Goal: Task Accomplishment & Management: Complete application form

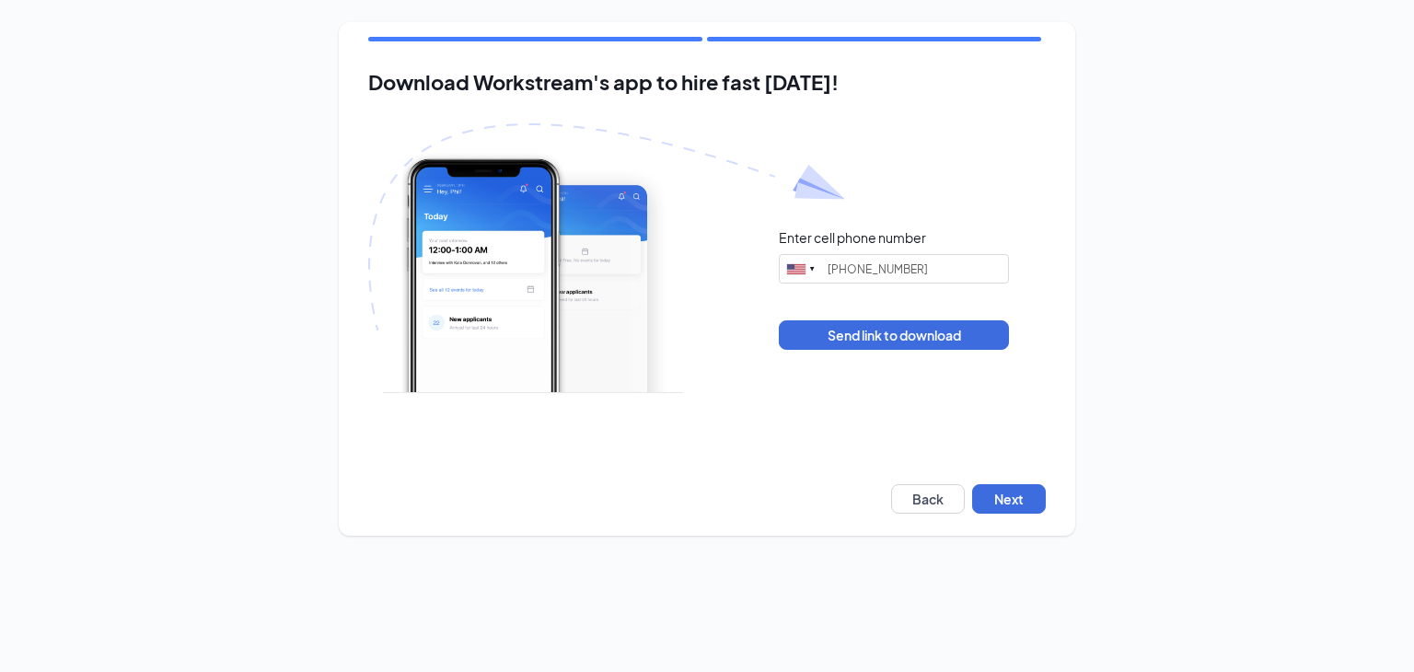
type input "(708) 663-5979"
click at [1029, 503] on button "Next" at bounding box center [1009, 498] width 74 height 29
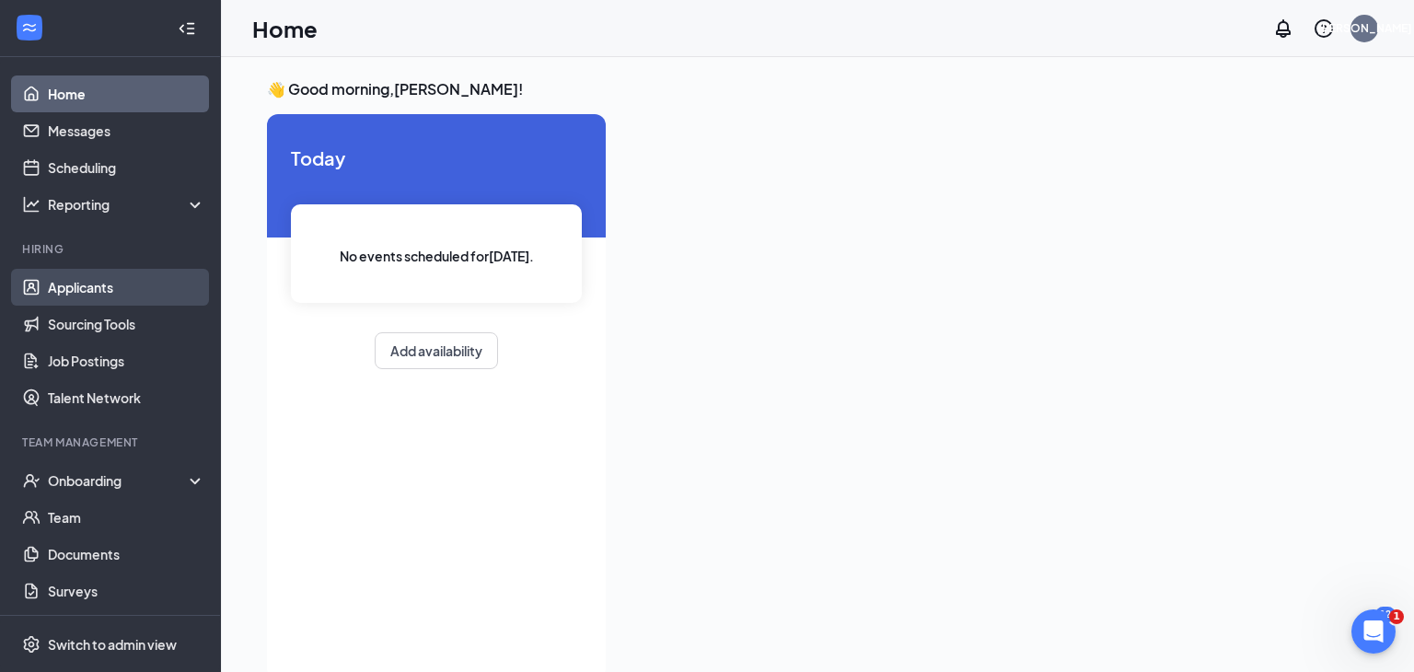
click at [73, 295] on link "Applicants" at bounding box center [126, 287] width 157 height 37
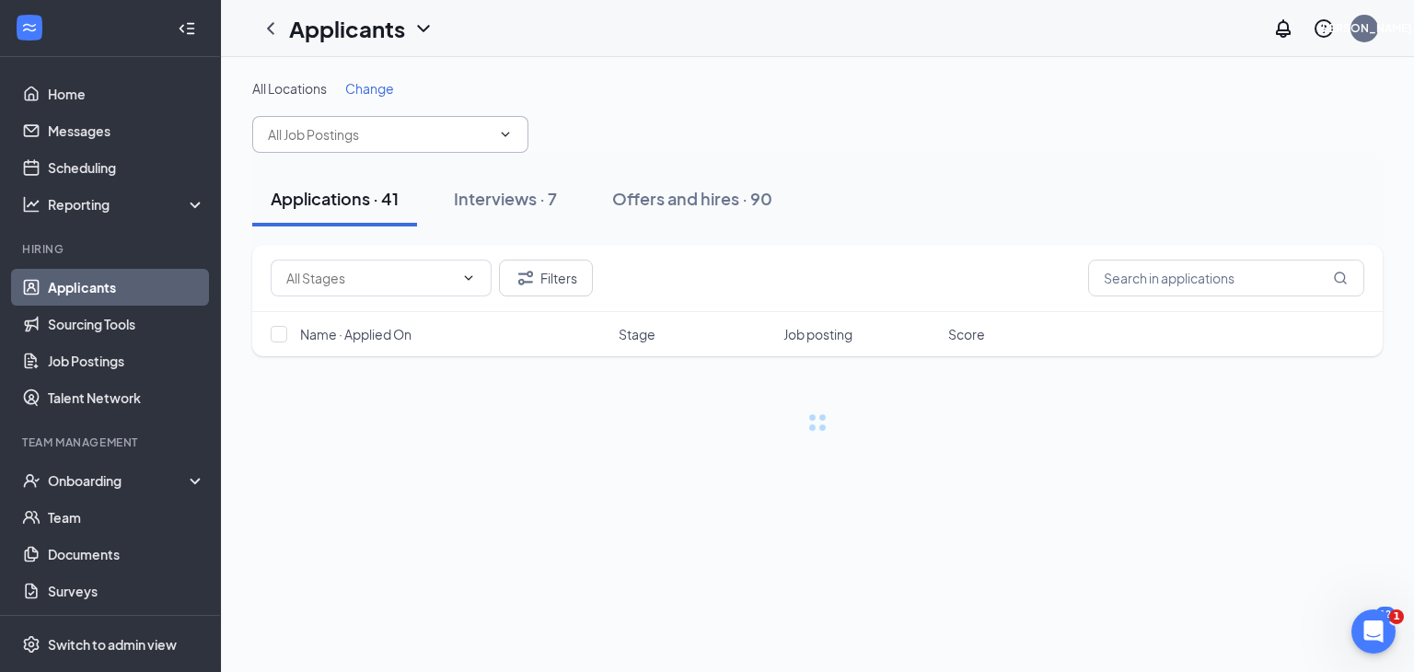
click at [424, 126] on input "text" at bounding box center [379, 134] width 223 height 20
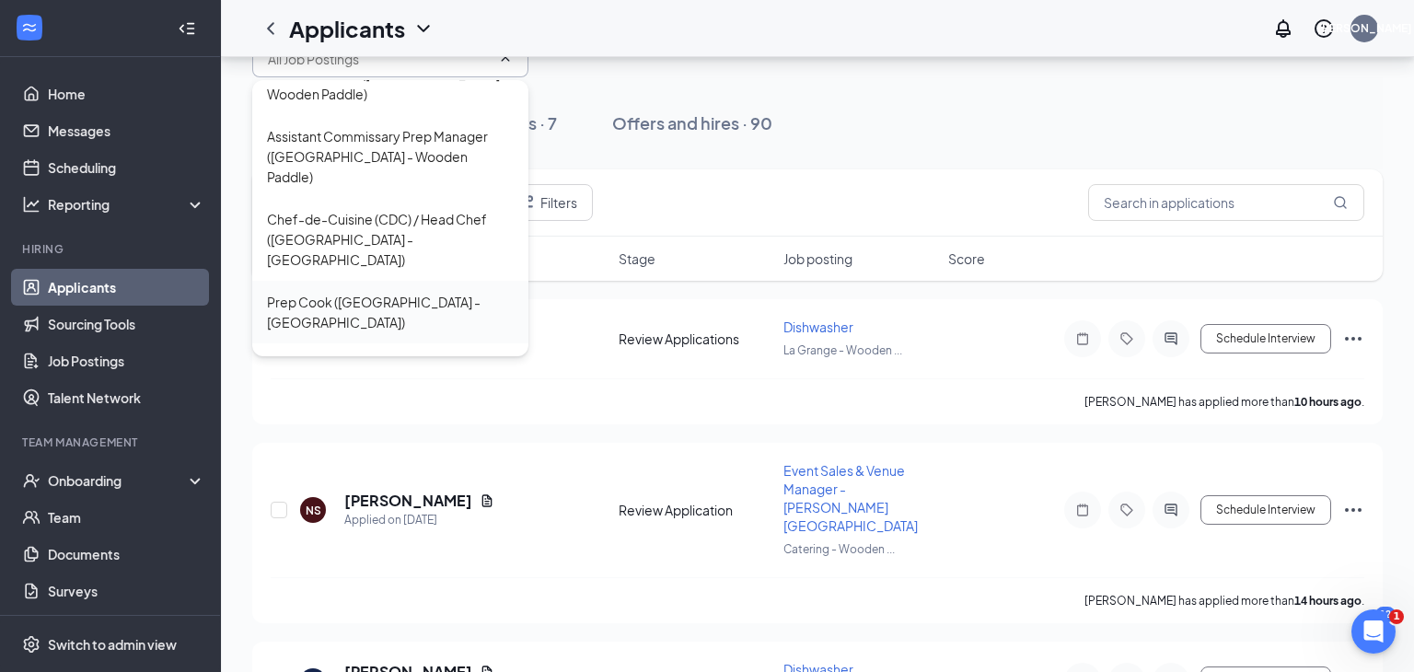
scroll to position [361, 0]
click at [382, 292] on div "Prep Cook ([GEOGRAPHIC_DATA] - [GEOGRAPHIC_DATA])" at bounding box center [390, 312] width 247 height 40
type input "Prep Cook ([GEOGRAPHIC_DATA] - [GEOGRAPHIC_DATA])"
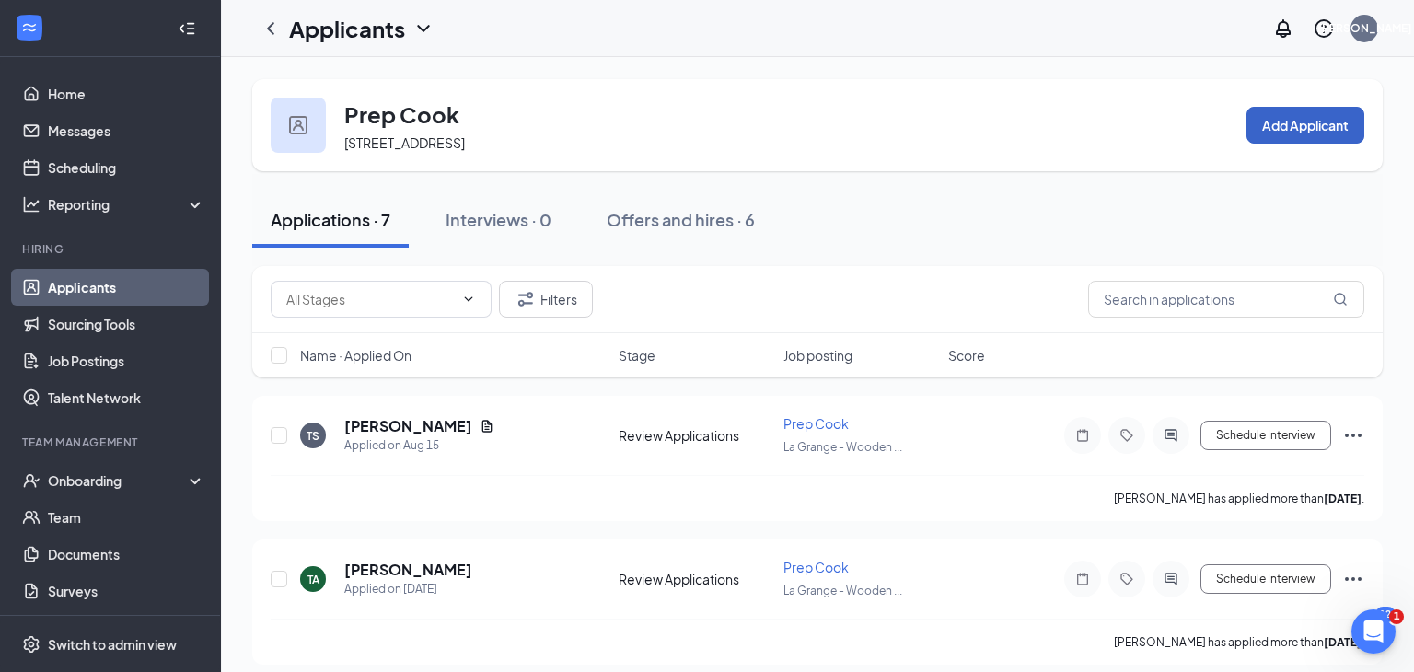
click at [1334, 132] on button "Add Applicant" at bounding box center [1305, 125] width 118 height 37
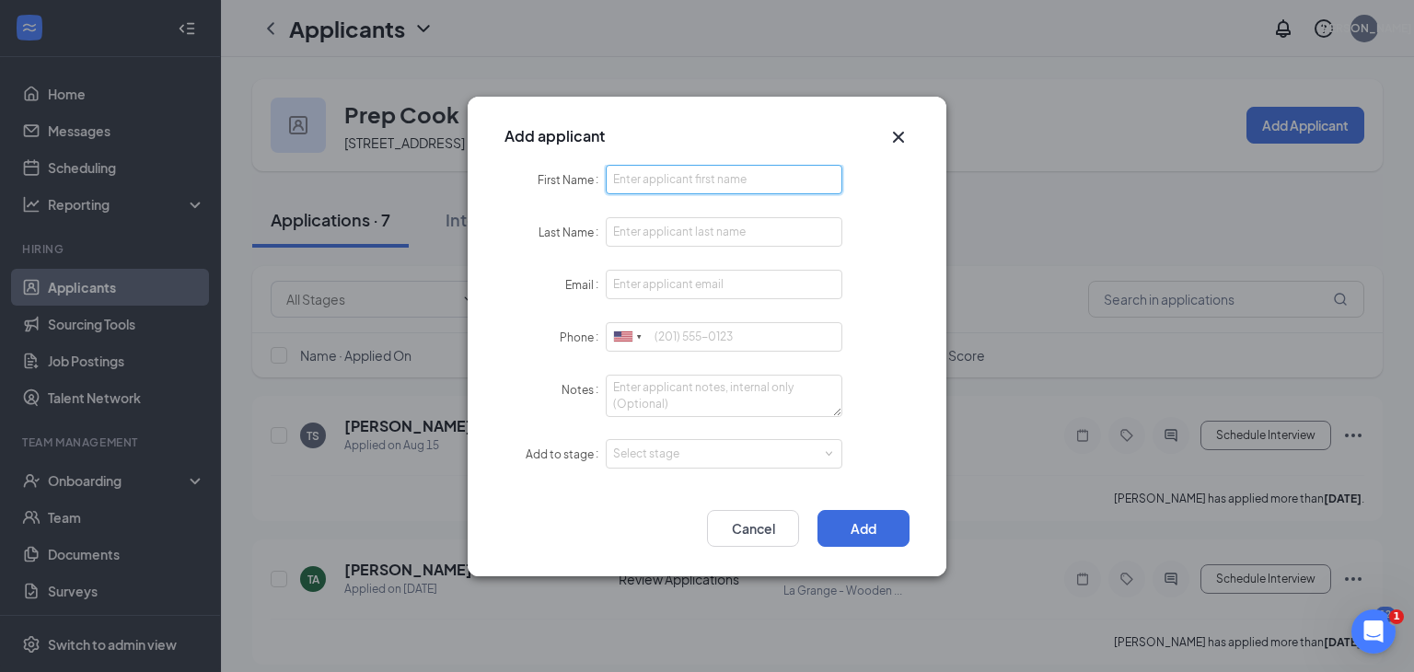
click at [732, 186] on input "First Name" at bounding box center [724, 179] width 237 height 29
type input "[PERSON_NAME] [PERSON_NAME]"
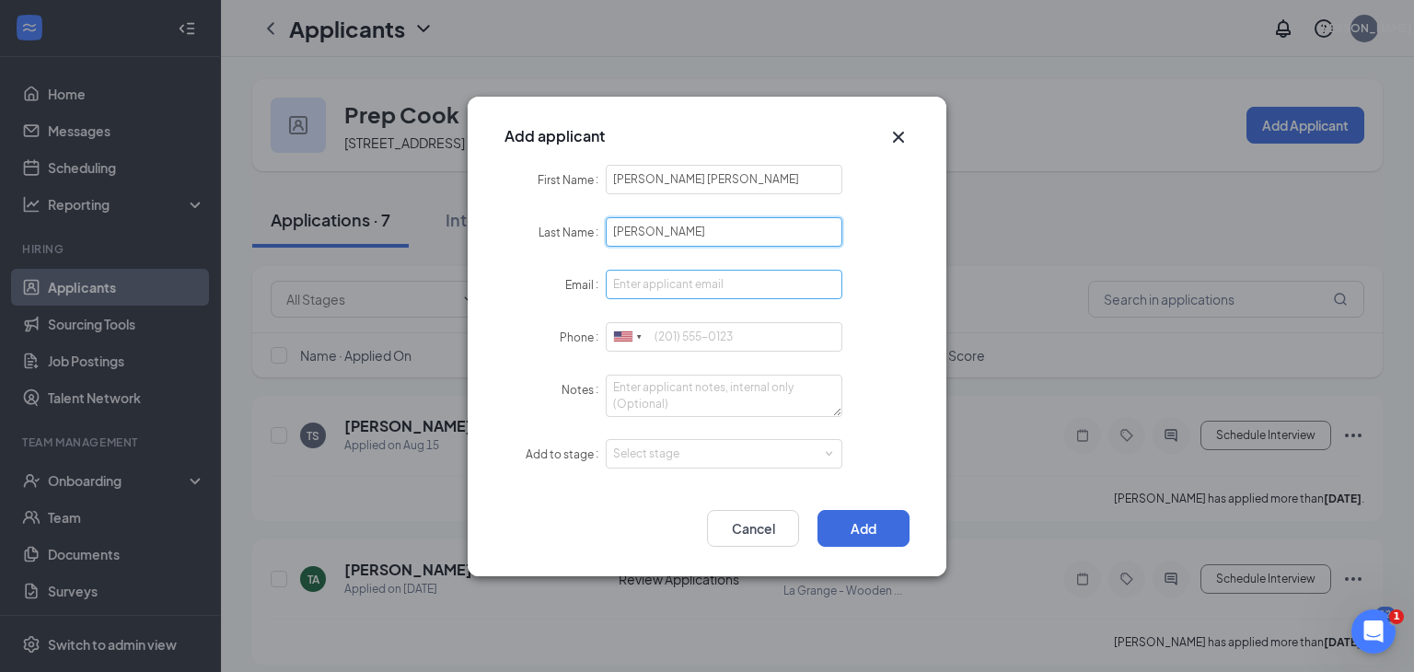
type input "[PERSON_NAME]"
click at [785, 286] on input "Email" at bounding box center [724, 284] width 237 height 29
type input "[EMAIL_ADDRESS][DOMAIN_NAME]"
type input "6309949967"
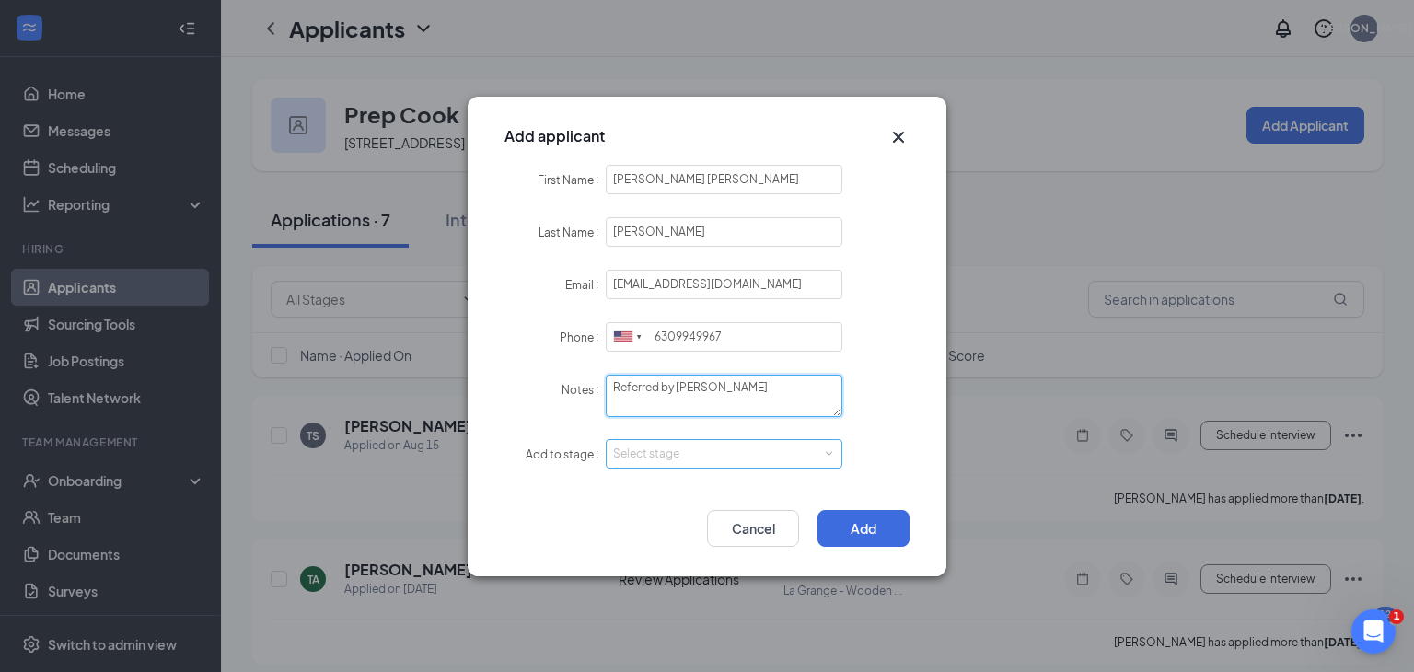
click at [793, 456] on div "Select stage" at bounding box center [720, 454] width 214 height 18
type textarea "Referred by [PERSON_NAME]"
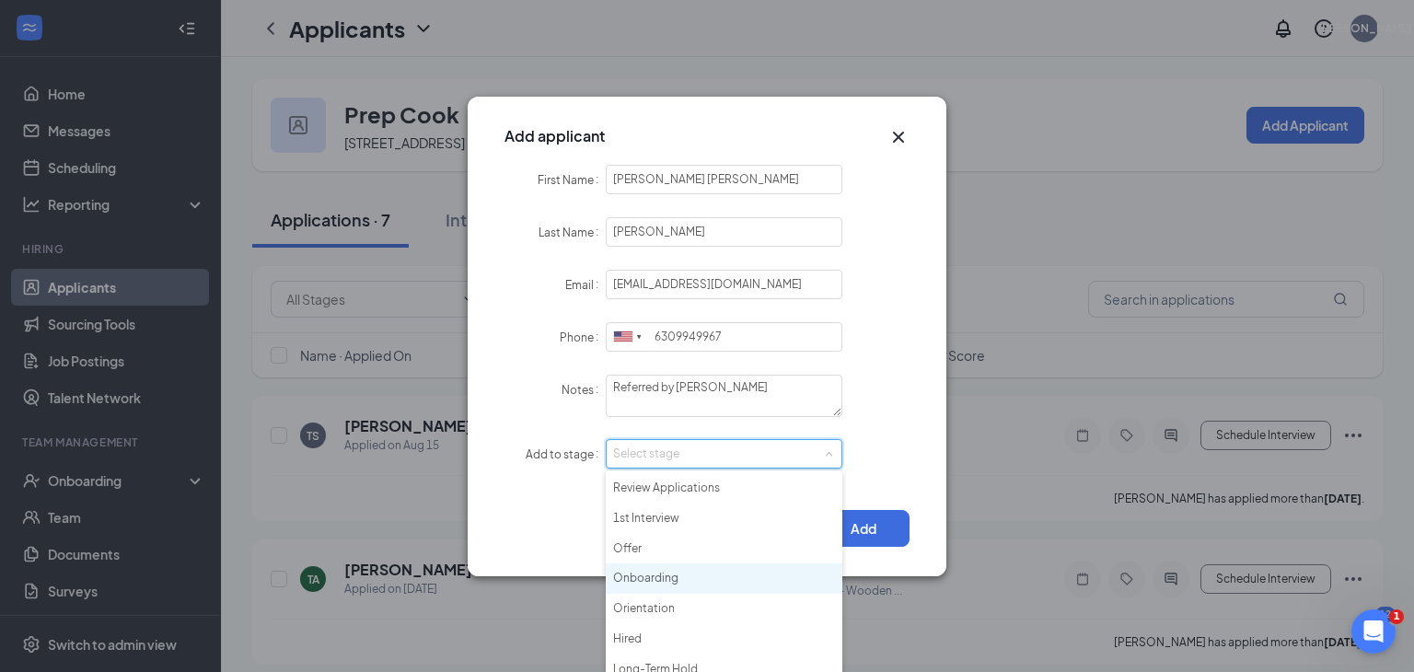
scroll to position [41, 0]
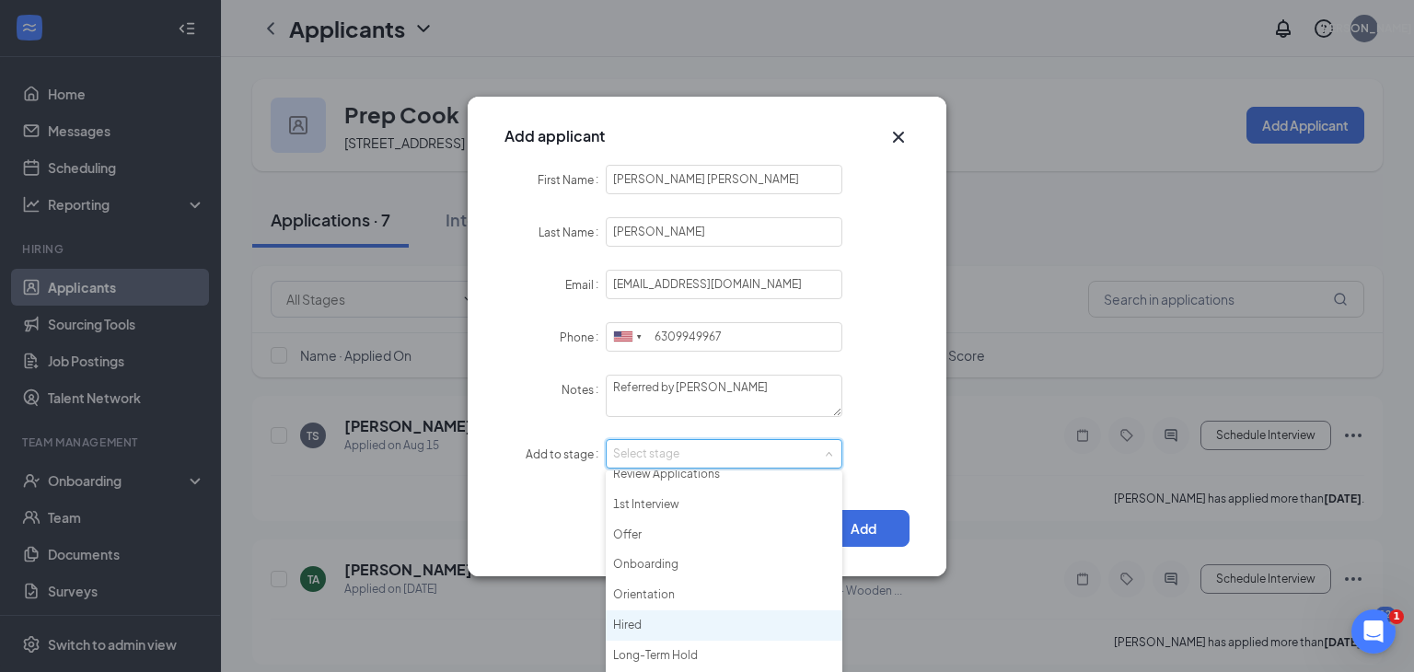
click at [701, 625] on li "Hired" at bounding box center [724, 625] width 237 height 30
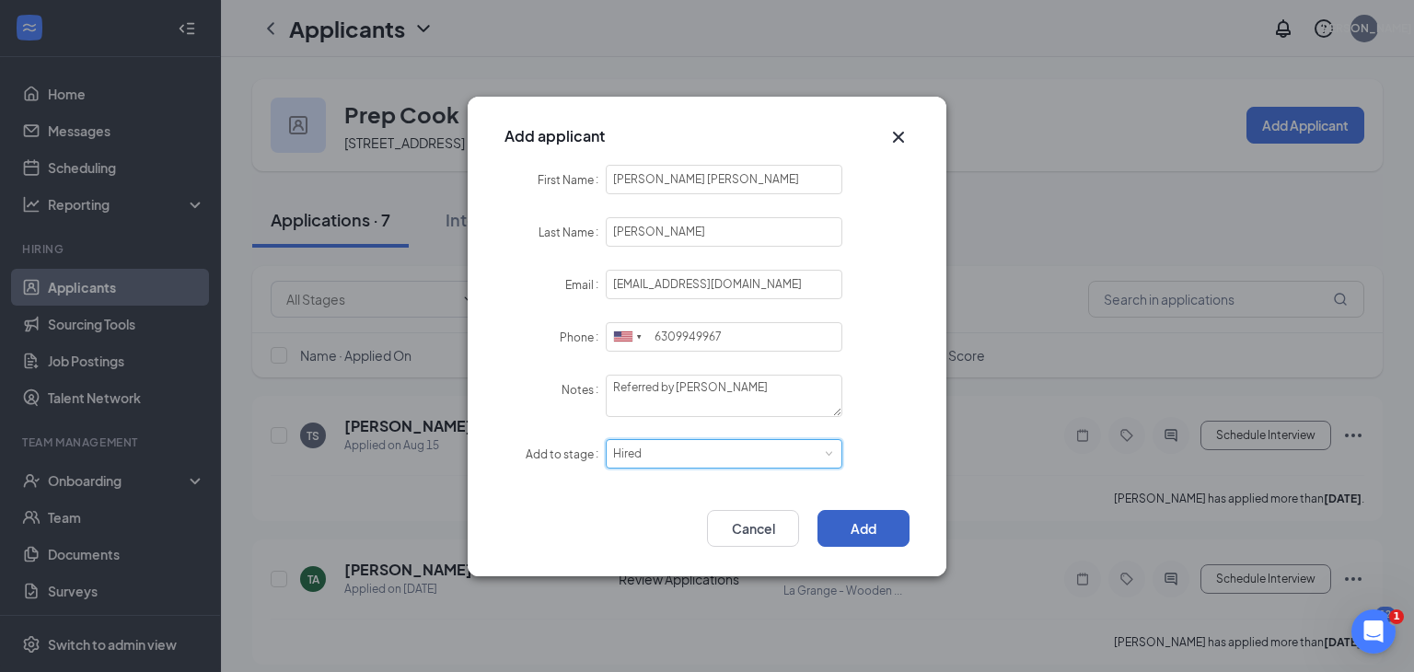
click at [884, 526] on button "Add" at bounding box center [863, 528] width 92 height 37
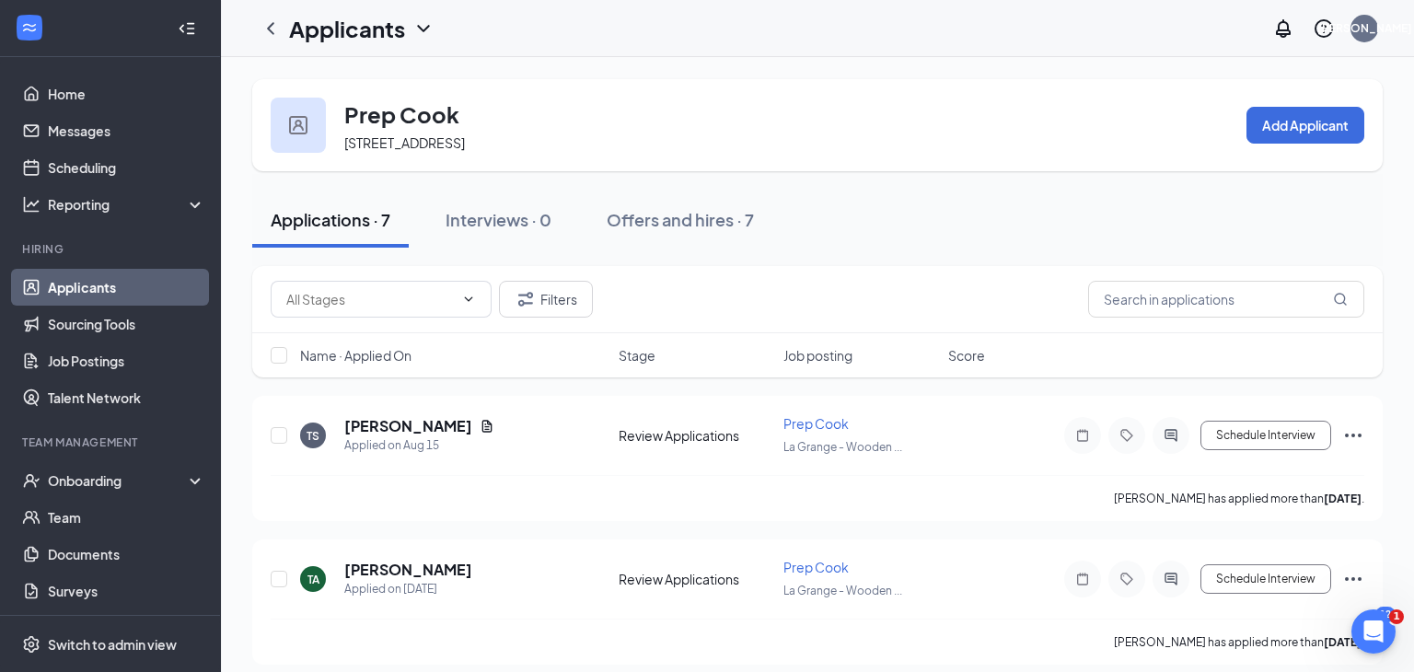
click at [356, 224] on div "Applications · 7" at bounding box center [331, 219] width 120 height 23
click at [390, 22] on h1 "Applicants" at bounding box center [347, 28] width 116 height 31
click at [398, 79] on link "Applicants" at bounding box center [399, 80] width 199 height 18
